Goal: Find specific page/section: Find specific page/section

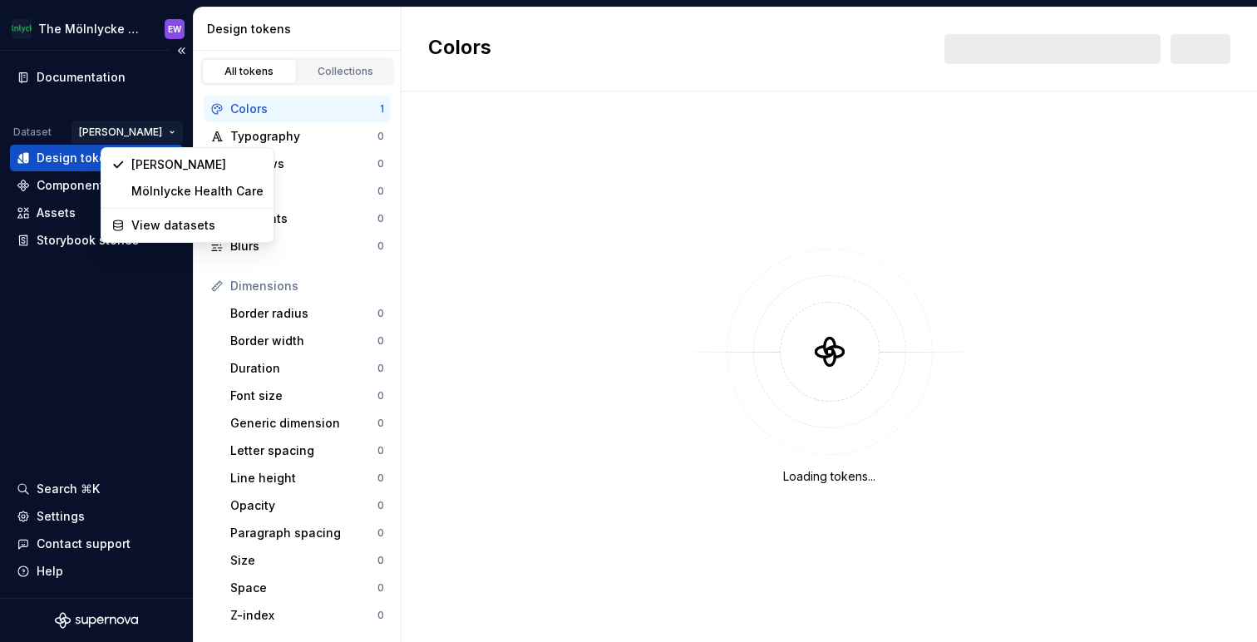
click at [146, 132] on html "The Mölnlycke Experience EW Documentation Dataset Eriks brand Design tokens Com…" at bounding box center [628, 321] width 1257 height 642
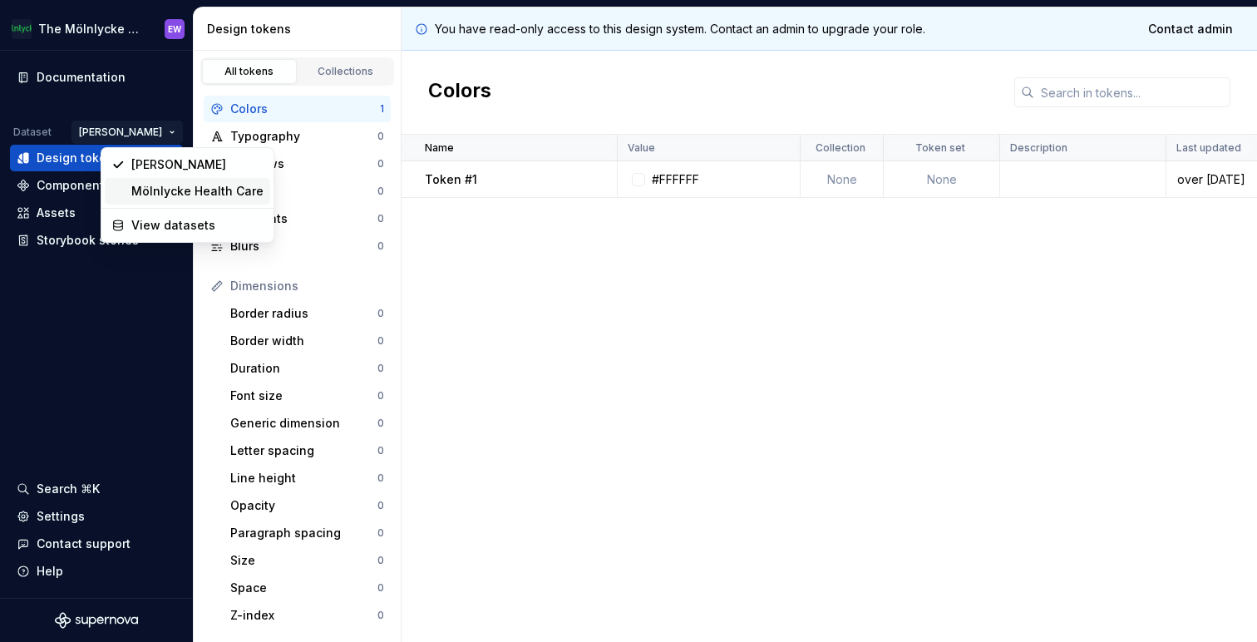
click at [163, 190] on div "Mölnlycke Health Care" at bounding box center [197, 191] width 132 height 17
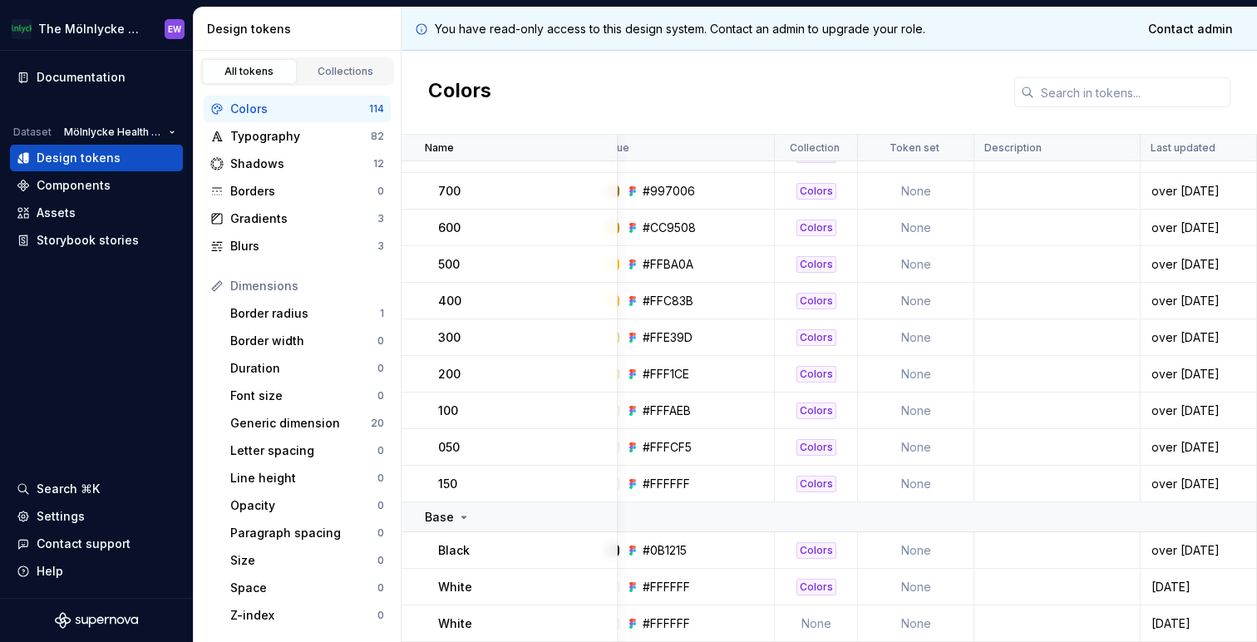
scroll to position [4110, 0]
